Goal: Task Accomplishment & Management: Use online tool/utility

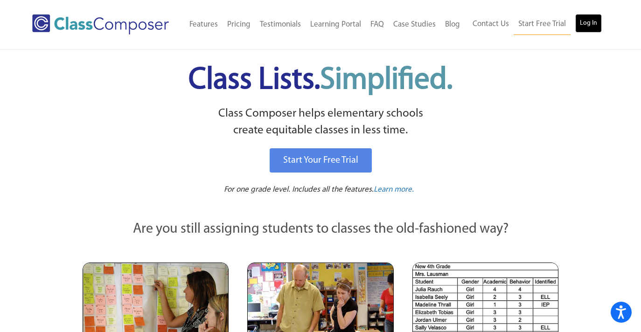
click at [583, 23] on link "Log In" at bounding box center [589, 23] width 27 height 19
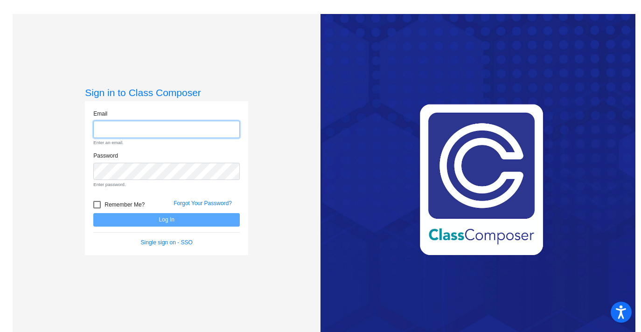
type input "eklimas@sd25.org"
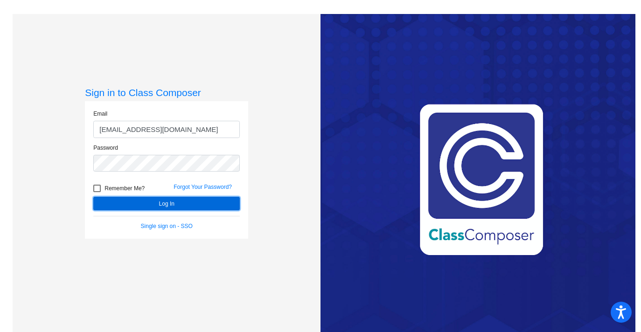
click at [159, 200] on button "Log In" at bounding box center [166, 204] width 147 height 14
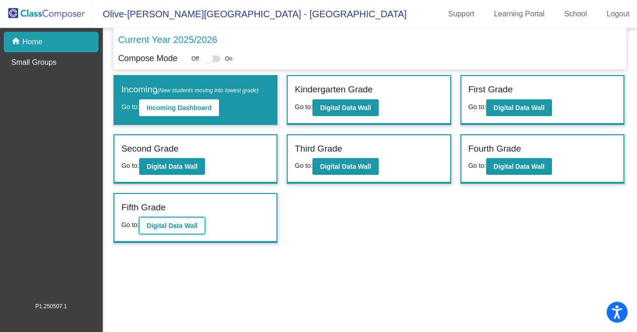
click at [162, 228] on b "Digital Data Wall" at bounding box center [172, 225] width 51 height 7
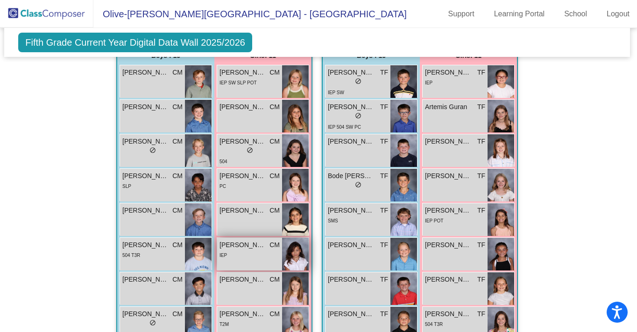
scroll to position [274, 1]
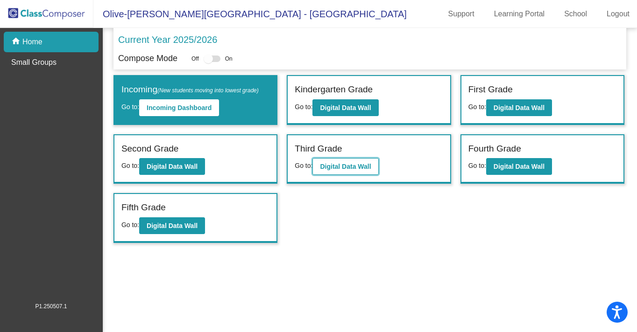
click at [338, 172] on button "Digital Data Wall" at bounding box center [345, 166] width 66 height 17
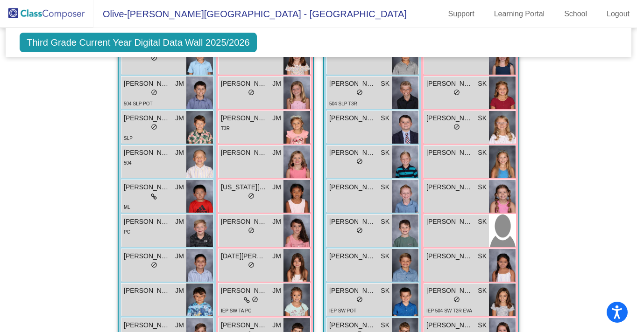
scroll to position [217, 0]
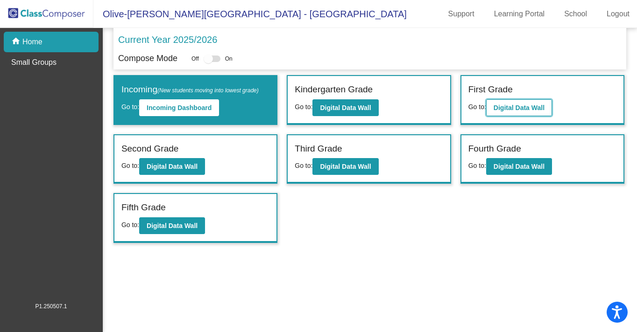
click at [510, 112] on button "Digital Data Wall" at bounding box center [519, 107] width 66 height 17
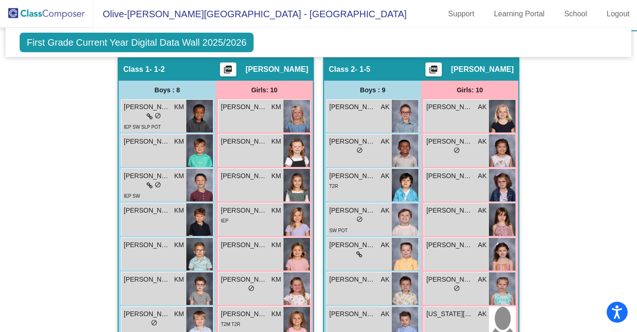
scroll to position [197, 0]
